Goal: Check status: Check status

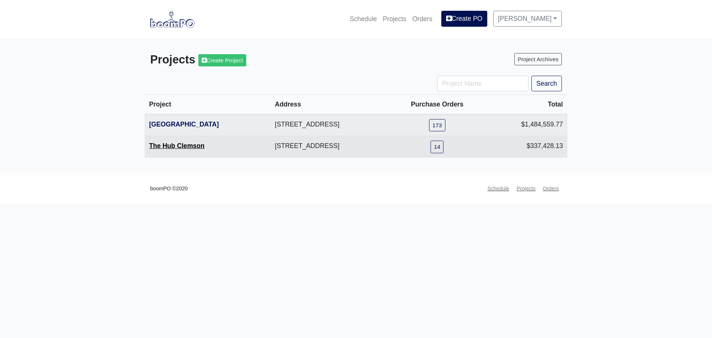
click at [163, 148] on link "The Hub Clemson" at bounding box center [177, 145] width 56 height 7
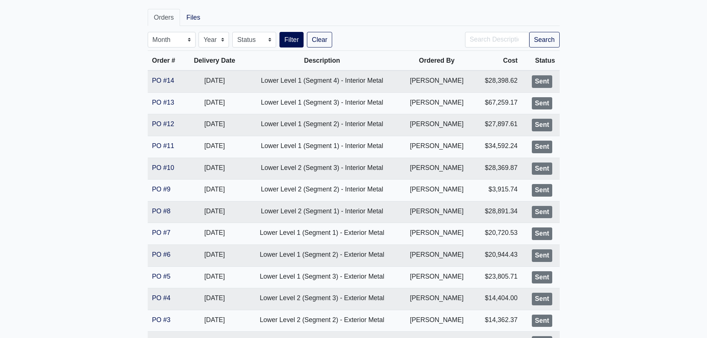
scroll to position [234, 0]
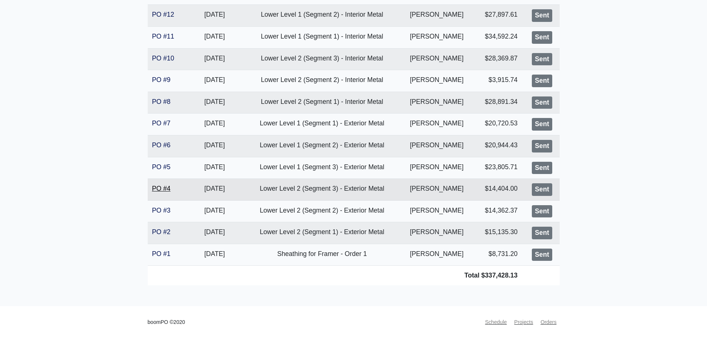
click at [158, 188] on link "PO #4" at bounding box center [161, 188] width 19 height 7
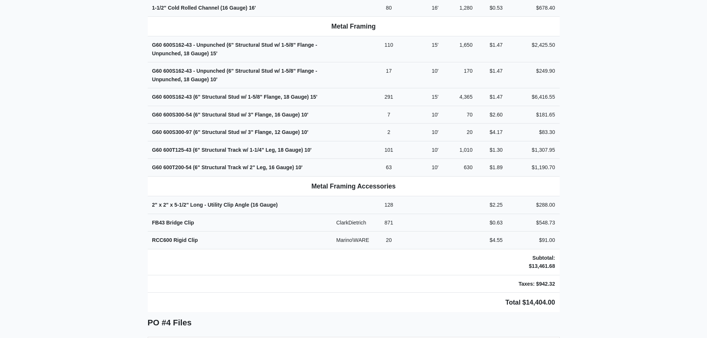
scroll to position [223, 0]
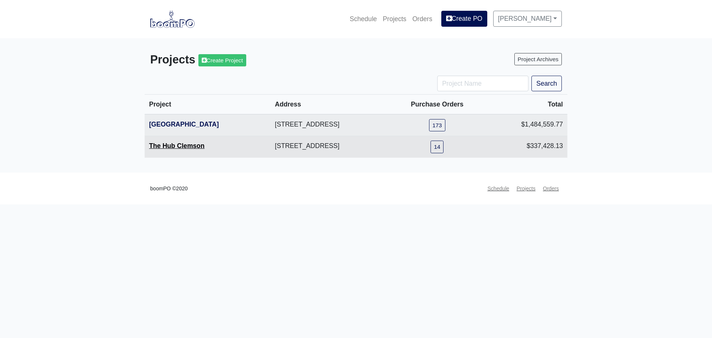
click at [157, 145] on link "The Hub Clemson" at bounding box center [177, 145] width 56 height 7
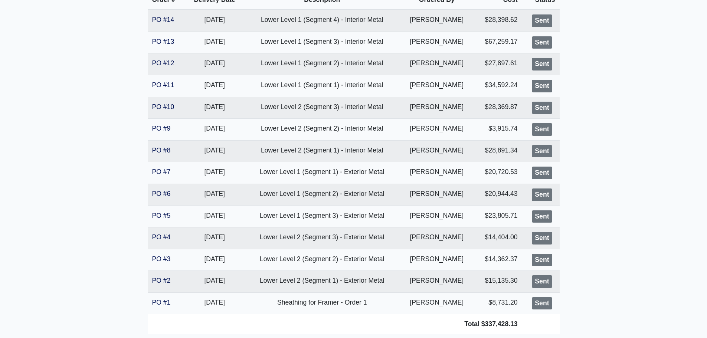
scroll to position [234, 0]
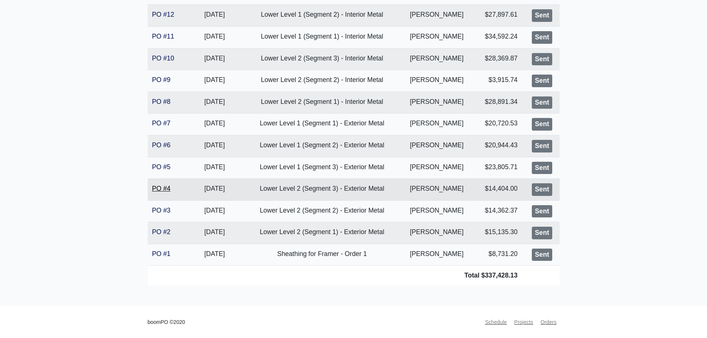
click at [158, 188] on link "PO #4" at bounding box center [161, 188] width 19 height 7
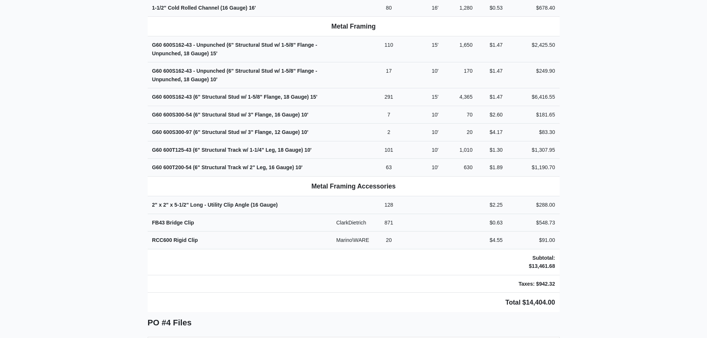
scroll to position [334, 0]
